Goal: Answer question/provide support

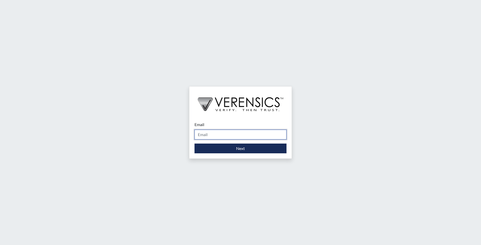
click at [240, 134] on input "Email" at bounding box center [240, 135] width 92 height 10
type input "[PERSON_NAME][EMAIL_ADDRESS][DOMAIN_NAME]"
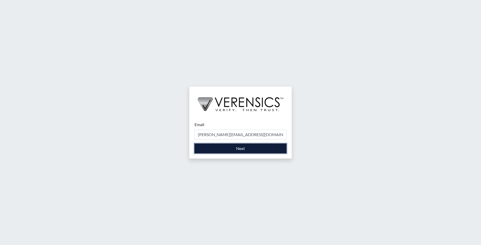
click at [248, 149] on button "Next" at bounding box center [240, 149] width 92 height 10
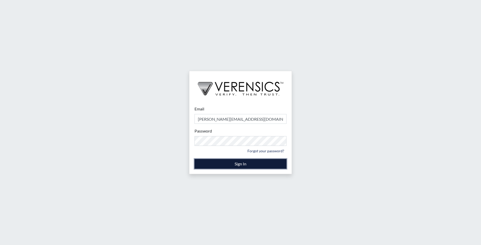
click at [236, 164] on button "Sign In" at bounding box center [240, 164] width 92 height 10
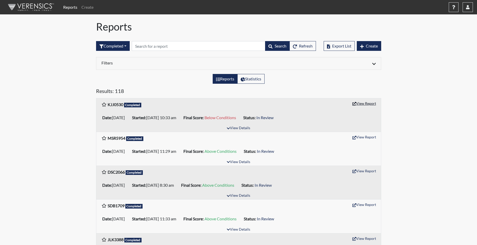
click at [362, 104] on button "View Report" at bounding box center [364, 103] width 28 height 8
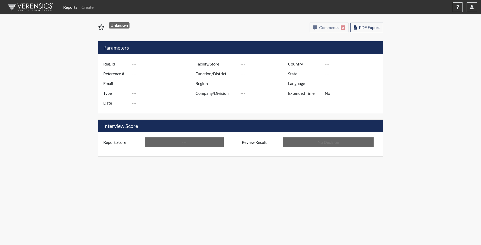
type input "KJJ0530"
type input "51386"
type input "---"
type input "Corrections Pre-Employment"
type input "Sep 19, 2025"
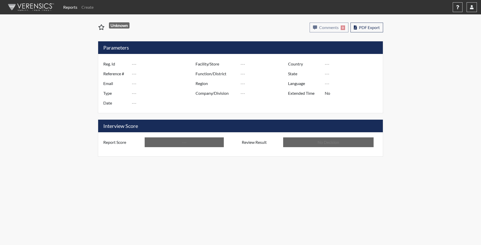
type input "[PERSON_NAME]"
type input "[GEOGRAPHIC_DATA]"
type input "[US_STATE]"
type input "English"
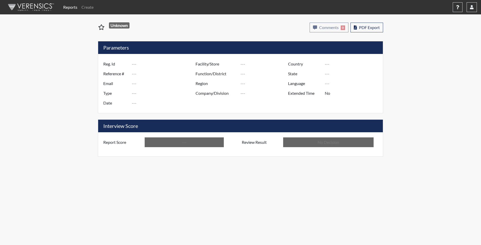
type input "Below Conditions"
type input "In Review"
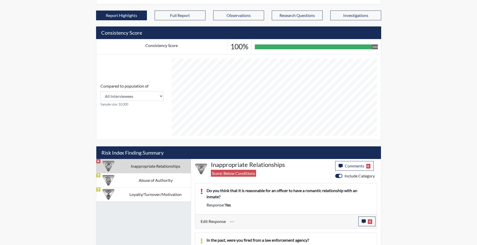
scroll to position [203, 0]
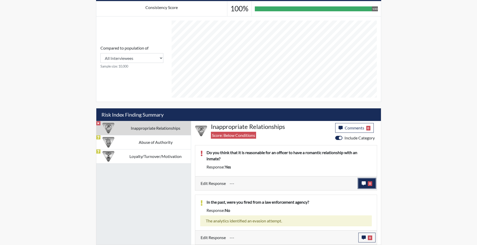
click at [370, 184] on span "0" at bounding box center [370, 183] width 4 height 5
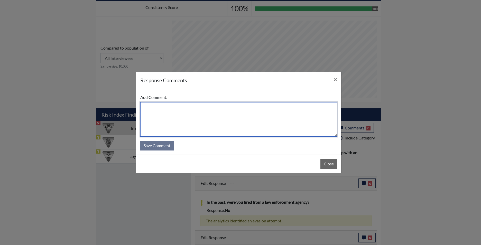
click at [151, 108] on textarea at bounding box center [238, 119] width 197 height 34
type textarea "EE admits this is the wrong answer, misread the question."
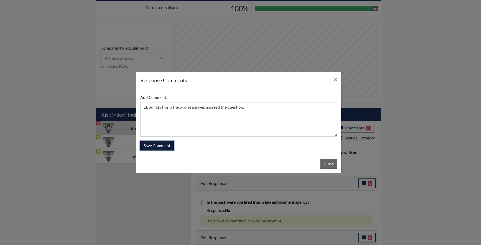
click at [145, 147] on button "Save Comment" at bounding box center [156, 146] width 33 height 10
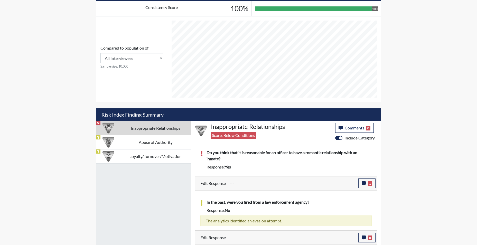
scroll to position [85, 213]
click at [370, 237] on span "0" at bounding box center [370, 238] width 4 height 5
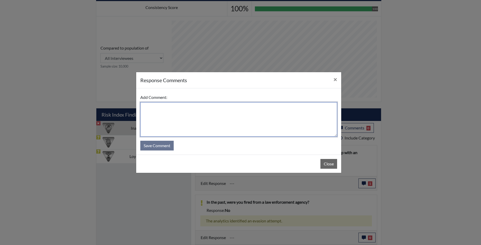
click at [149, 108] on textarea at bounding box center [238, 119] width 197 height 34
type textarea "MY answer is correct."
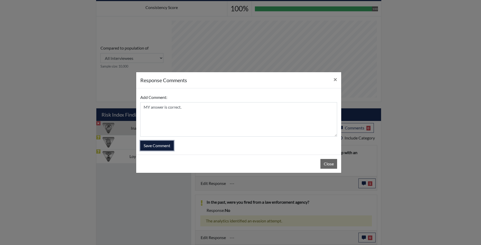
click at [154, 144] on button "Save Comment" at bounding box center [156, 146] width 33 height 10
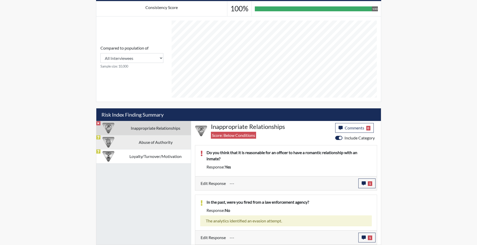
click at [159, 144] on td "Abuse of Authority" at bounding box center [155, 142] width 70 height 14
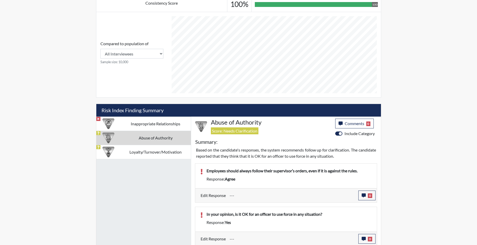
scroll to position [208, 0]
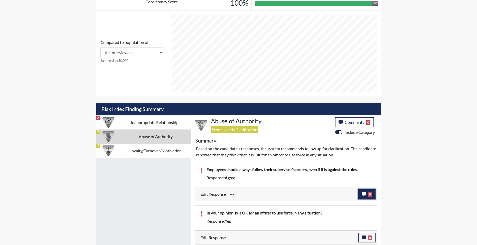
click at [370, 195] on span "0" at bounding box center [370, 194] width 4 height 5
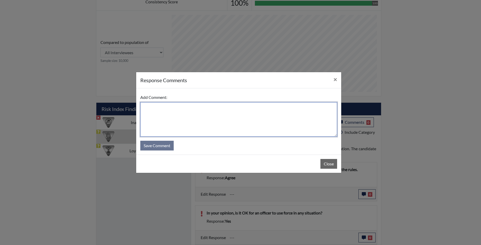
click at [150, 107] on textarea at bounding box center [238, 119] width 197 height 34
type textarea "Misread the question, not if it's against policy."
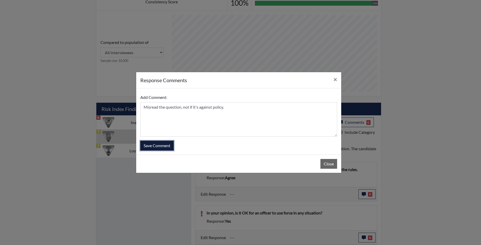
click at [153, 147] on button "Save Comment" at bounding box center [156, 146] width 33 height 10
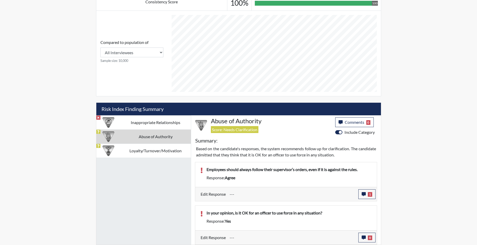
scroll to position [85, 213]
click at [370, 237] on span "0" at bounding box center [370, 238] width 4 height 5
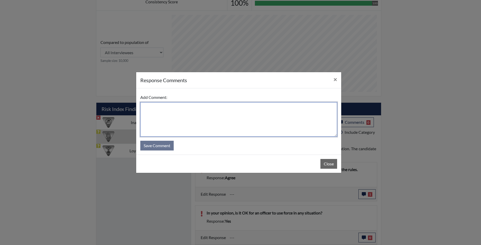
click at [149, 109] on textarea at bounding box center [238, 119] width 197 height 34
click at [287, 107] on textarea "No, it's not good to use force in any situation, sometimes you can use other wa…" at bounding box center [238, 119] width 197 height 34
type textarea "No, it's not good to use force in any situation, sometimes you can use other wa…"
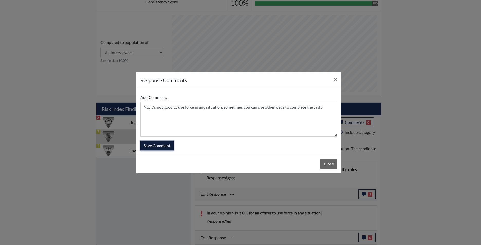
click at [158, 147] on button "Save Comment" at bounding box center [156, 146] width 33 height 10
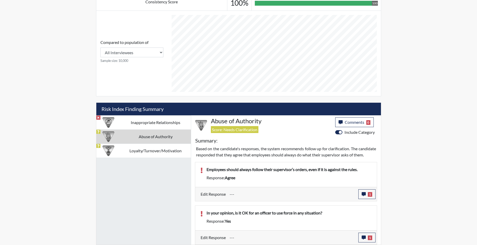
scroll to position [214, 0]
click at [159, 146] on td "Loyalty/Turnover/Motivation" at bounding box center [155, 151] width 70 height 14
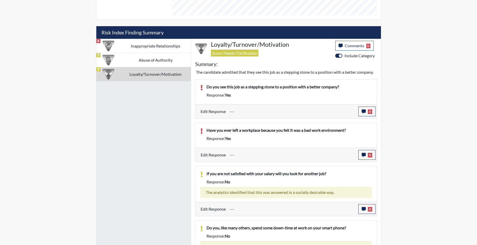
scroll to position [259, 0]
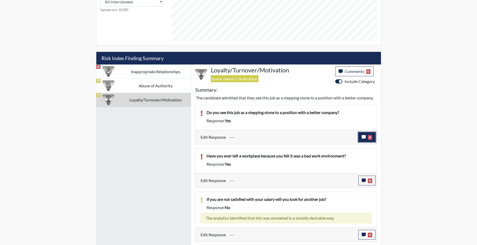
click at [373, 137] on button "0" at bounding box center [366, 137] width 17 height 10
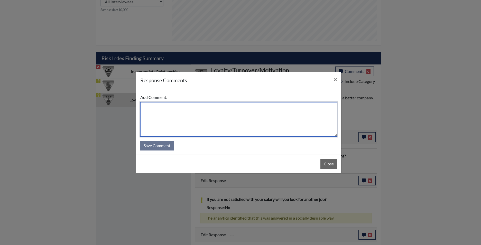
click at [162, 107] on textarea at bounding box center [238, 119] width 197 height 34
drag, startPoint x: 186, startPoint y: 107, endPoint x: 241, endPoint y: 107, distance: 54.5
click at [241, 107] on textarea "Sorry, I see this position as a higher position in this job." at bounding box center [238, 119] width 197 height 34
type textarea "Sorry, I see this position as a steppingstone to go higher at this job."
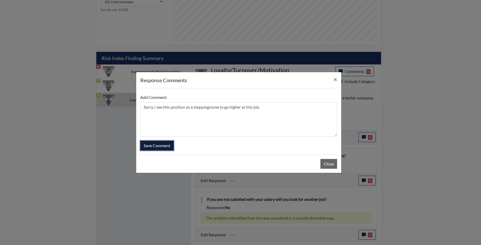
click at [156, 147] on button "Save Comment" at bounding box center [156, 146] width 33 height 10
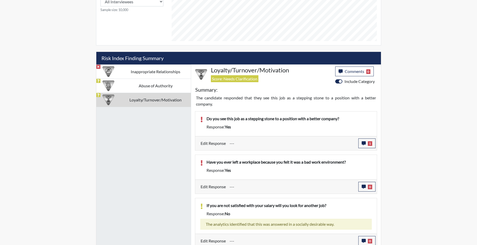
scroll to position [285, 0]
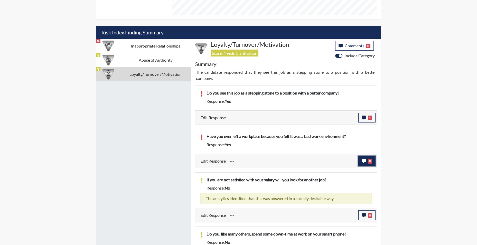
click at [372, 161] on span "0" at bounding box center [370, 161] width 4 height 5
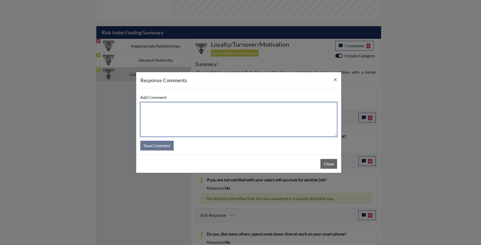
click at [150, 110] on textarea at bounding box center [238, 119] width 197 height 34
click at [300, 107] on textarea "I never left a job for that reason, but I will leave if I feel like any wrongdo…" at bounding box center [238, 119] width 197 height 34
type textarea "I never left a job for that reason, but I will leave if I feel like any wrongdo…"
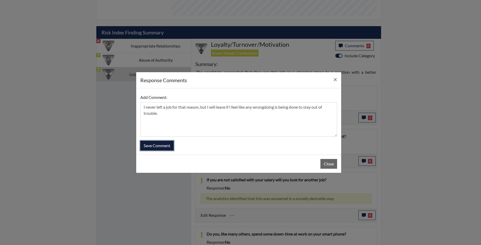
click at [154, 145] on button "Save Comment" at bounding box center [156, 146] width 33 height 10
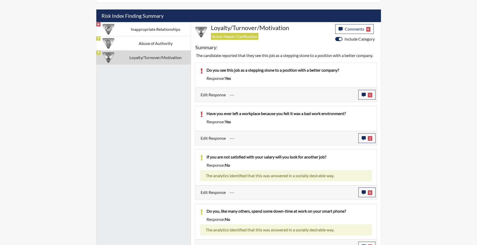
scroll to position [311, 0]
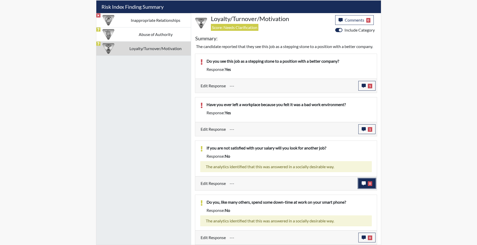
click at [369, 183] on span "0" at bounding box center [370, 183] width 4 height 5
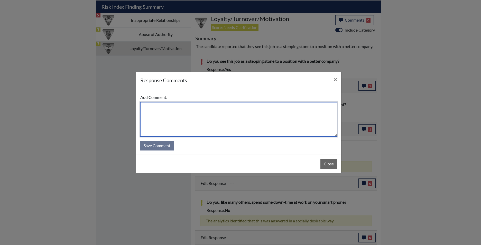
click at [161, 111] on textarea at bounding box center [238, 119] width 197 height 34
type textarea "M"
type textarea "No, I'll just move up or do overtime."
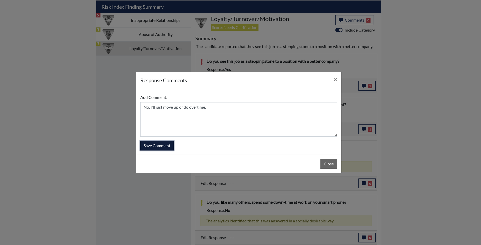
click at [163, 148] on button "Save Comment" at bounding box center [156, 146] width 33 height 10
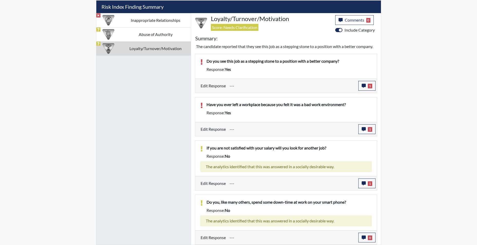
scroll to position [85, 213]
click at [370, 238] on span "0" at bounding box center [370, 238] width 4 height 5
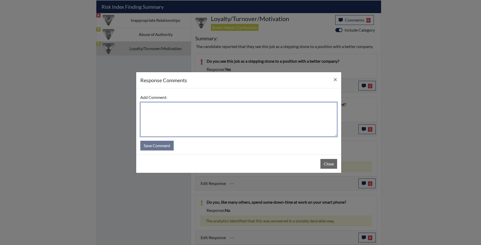
click at [143, 107] on textarea at bounding box center [238, 119] width 197 height 34
type textarea "No, will not be allowed to bring phones in the facility."
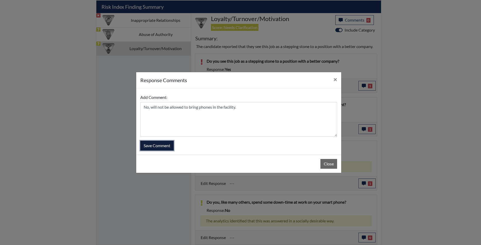
click at [151, 144] on button "Save Comment" at bounding box center [156, 146] width 33 height 10
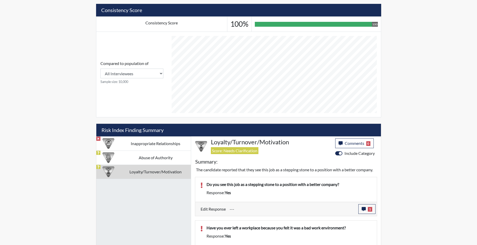
scroll to position [182, 0]
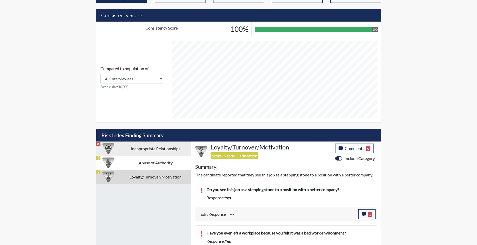
click at [145, 148] on td "Inappropriate Relationships" at bounding box center [155, 149] width 70 height 14
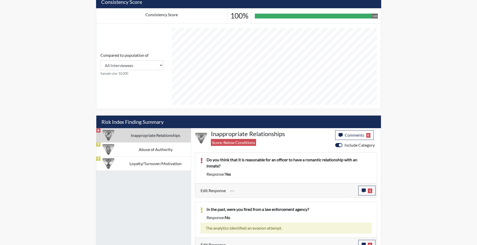
scroll to position [203, 0]
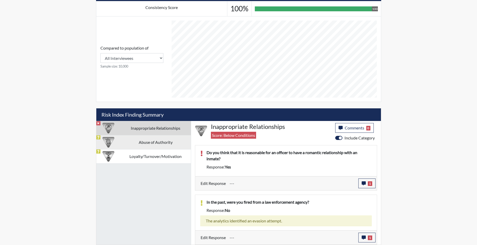
click at [159, 143] on td "Abuse of Authority" at bounding box center [155, 142] width 70 height 14
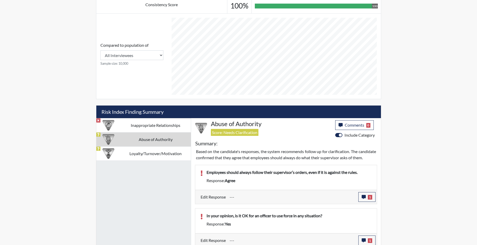
scroll to position [214, 0]
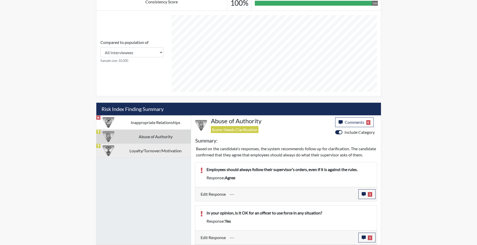
click at [132, 144] on td "Loyalty/Turnover/Motivation" at bounding box center [155, 151] width 70 height 14
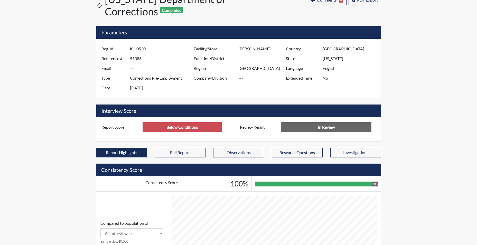
scroll to position [0, 0]
